Goal: Book appointment/travel/reservation

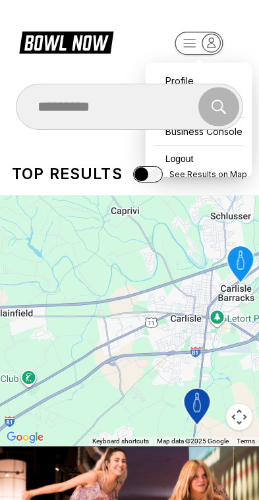
click at [188, 113] on div "Search" at bounding box center [129, 106] width 226 height 39
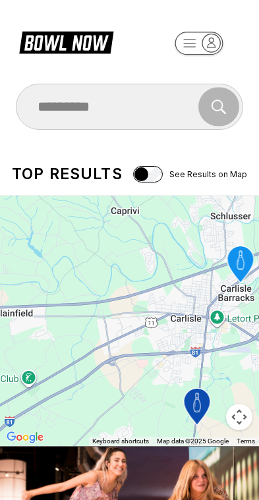
click at [188, 113] on div "Search" at bounding box center [129, 106] width 226 height 39
click at [211, 100] on div "Search" at bounding box center [129, 106] width 226 height 39
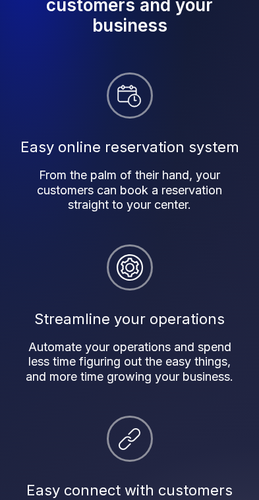
scroll to position [1022, 0]
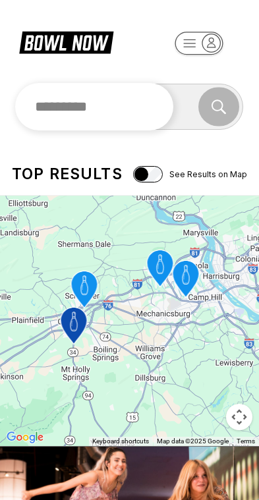
click at [156, 112] on input "text" at bounding box center [94, 106] width 159 height 47
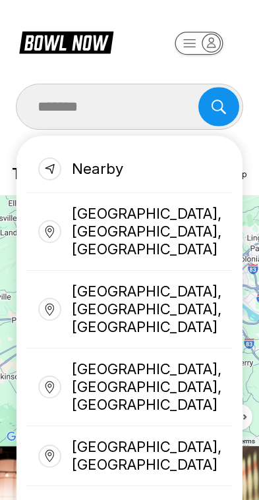
click at [201, 271] on div "[GEOGRAPHIC_DATA], [GEOGRAPHIC_DATA], [GEOGRAPHIC_DATA]" at bounding box center [129, 310] width 207 height 78
type input "**********"
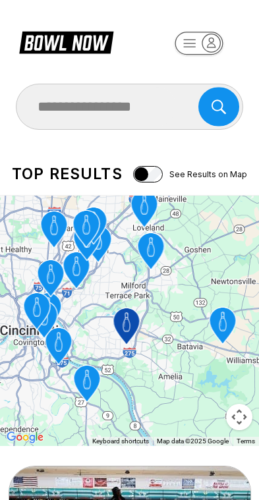
click at [127, 340] on icon "Cherry Grove Lanes" at bounding box center [126, 325] width 26 height 37
click at [125, 337] on icon "Cherry Grove Lanes" at bounding box center [126, 325] width 26 height 37
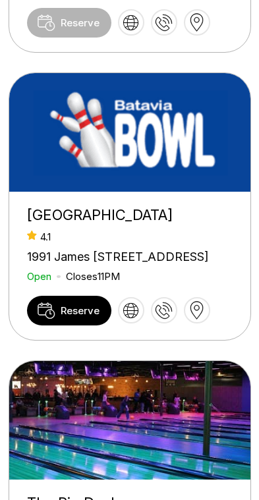
scroll to position [699, 0]
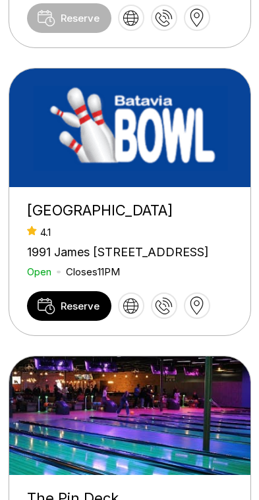
click at [151, 219] on div "[GEOGRAPHIC_DATA]" at bounding box center [129, 210] width 205 height 18
click at [113, 219] on div "[GEOGRAPHIC_DATA]" at bounding box center [129, 210] width 205 height 18
click at [152, 187] on img at bounding box center [130, 127] width 242 height 118
click at [93, 219] on div "[GEOGRAPHIC_DATA]" at bounding box center [129, 210] width 205 height 18
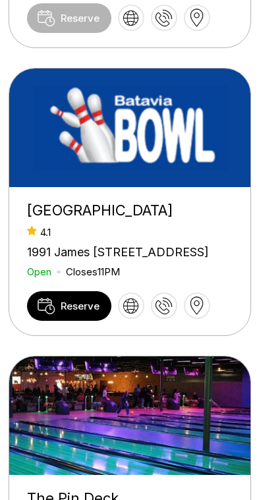
click at [90, 312] on span "Reserve" at bounding box center [80, 305] width 39 height 13
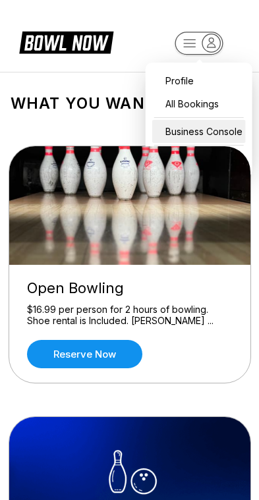
click at [238, 137] on div "Business Console" at bounding box center [198, 131] width 93 height 23
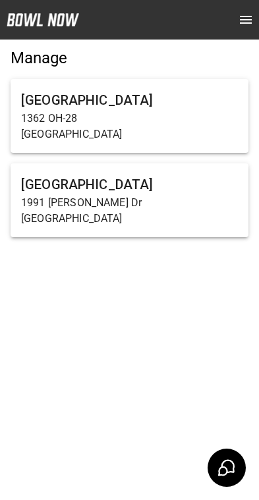
click at [205, 194] on h6 "[GEOGRAPHIC_DATA]" at bounding box center [129, 184] width 217 height 21
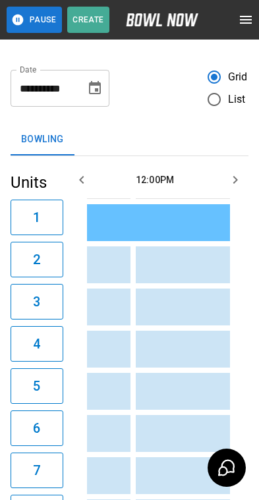
click at [176, 225] on div "Chris Bettinger" at bounding box center [134, 223] width 358 height 14
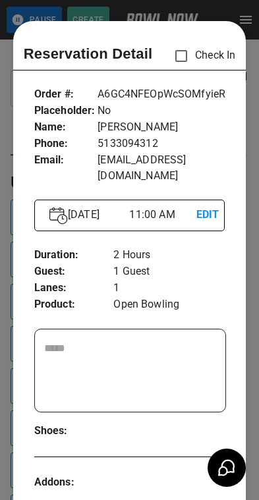
click at [254, 240] on div at bounding box center [129, 250] width 259 height 500
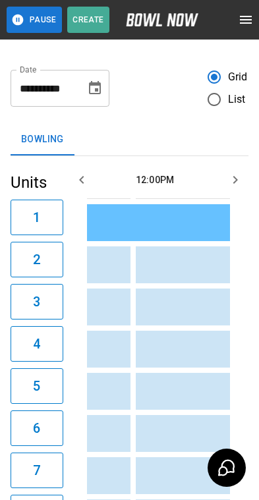
click at [7, 275] on div "**********" at bounding box center [129, 294] width 259 height 515
